Goal: Task Accomplishment & Management: Use online tool/utility

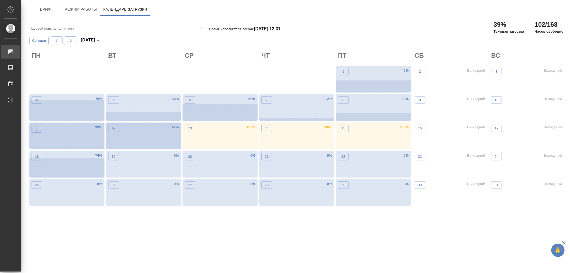
click at [11, 51] on div "Работы" at bounding box center [3, 52] width 13 height 8
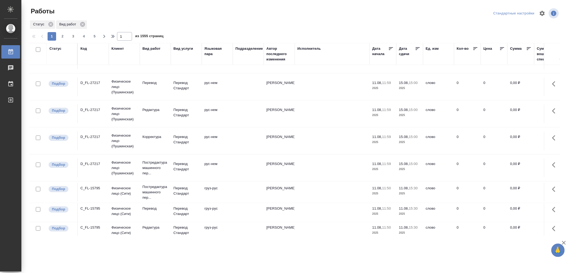
scroll to position [467, 0]
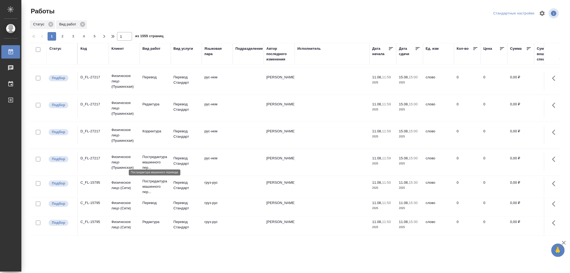
click at [154, 158] on p "Постредактура машинного пер..." at bounding box center [156, 162] width 26 height 16
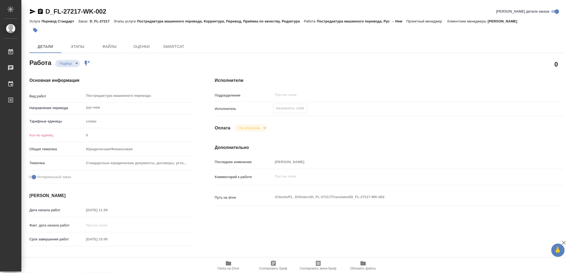
type textarea "x"
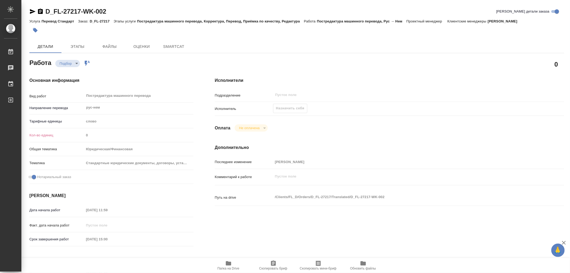
type textarea "x"
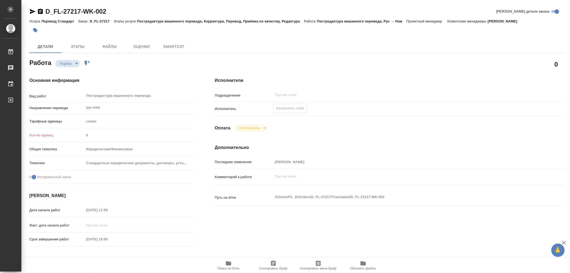
type textarea "x"
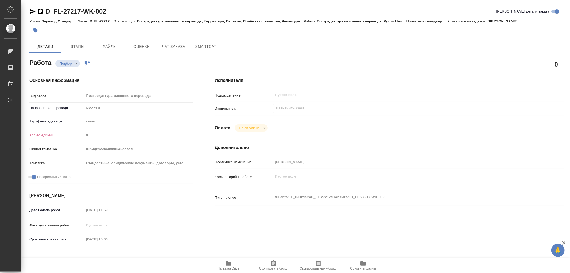
type textarea "x"
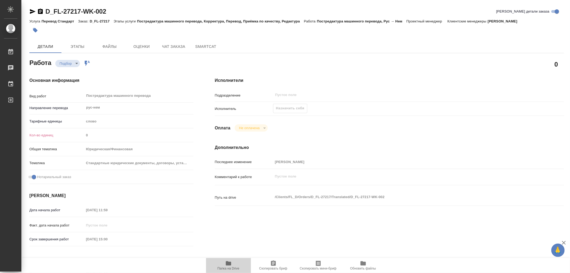
click at [226, 263] on icon "button" at bounding box center [228, 263] width 5 height 4
type textarea "x"
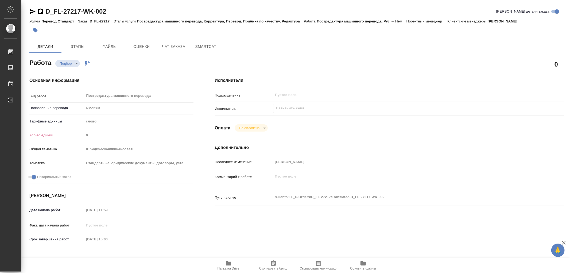
type textarea "x"
